Goal: Find specific page/section: Find specific page/section

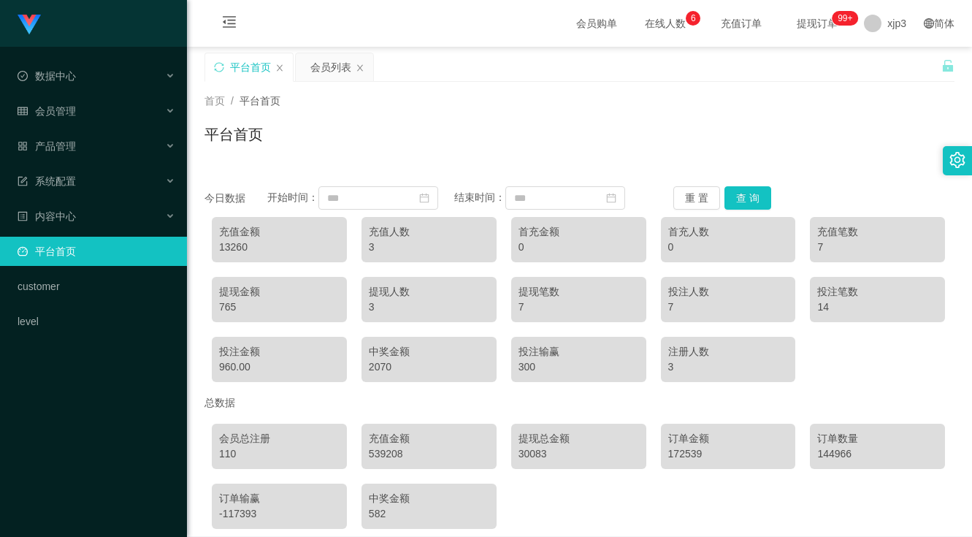
scroll to position [67, 0]
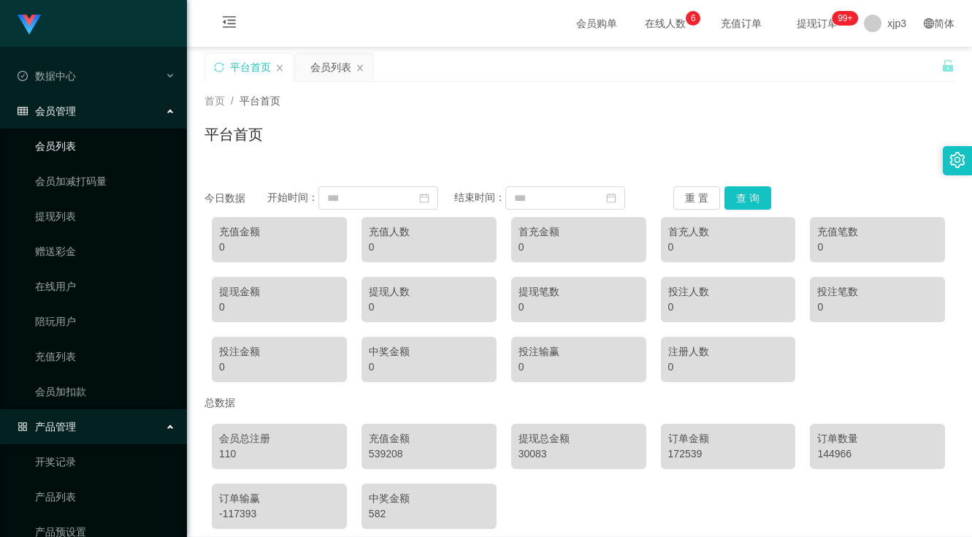
click at [71, 135] on link "会员列表" at bounding box center [105, 145] width 140 height 29
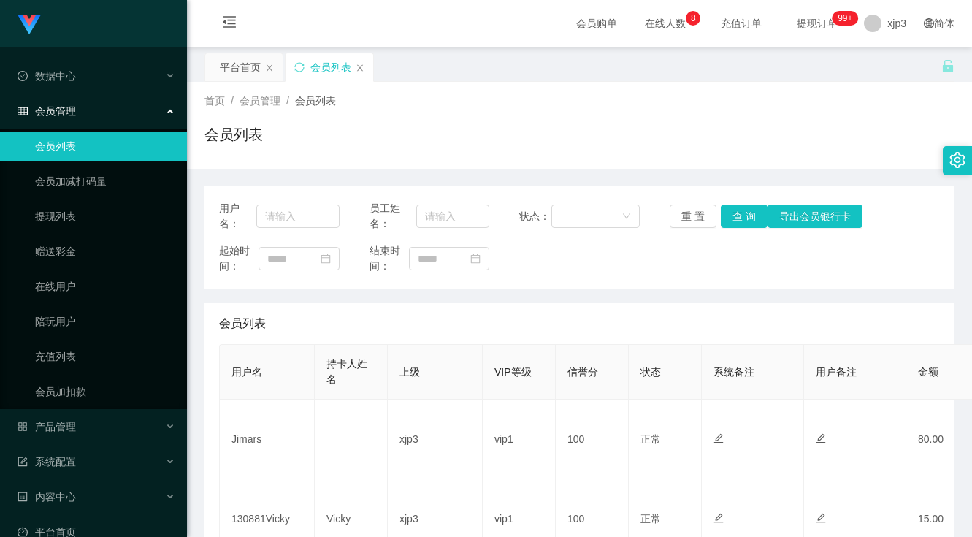
scroll to position [219, 0]
